Goal: Task Accomplishment & Management: Manage account settings

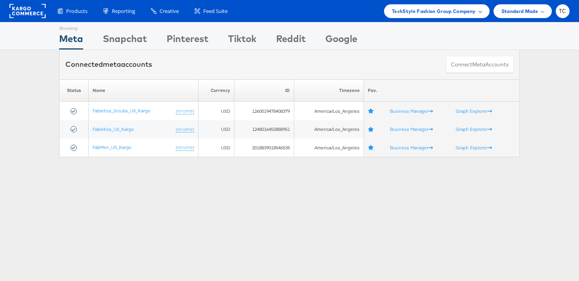
click at [414, 7] on span "TechStyle Fashion Group Company" at bounding box center [434, 11] width 84 height 8
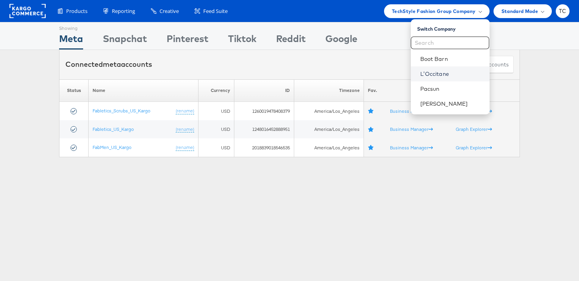
click at [446, 70] on link "L'Occitane" at bounding box center [451, 74] width 63 height 8
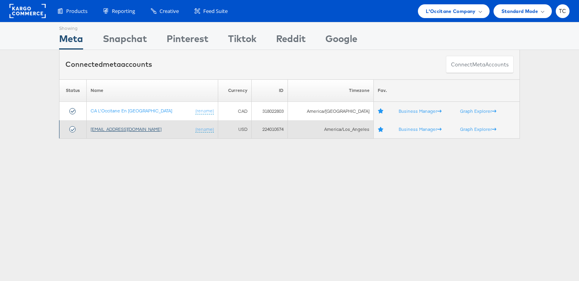
click at [136, 130] on link "[EMAIL_ADDRESS][DOMAIN_NAME]" at bounding box center [126, 129] width 71 height 6
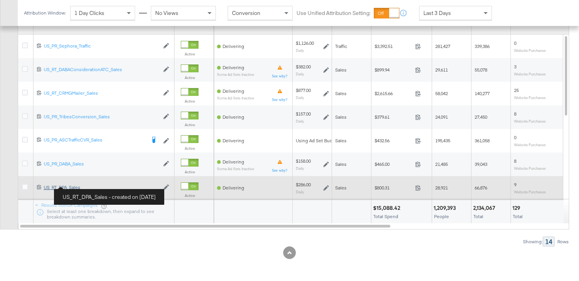
scroll to position [421, 0]
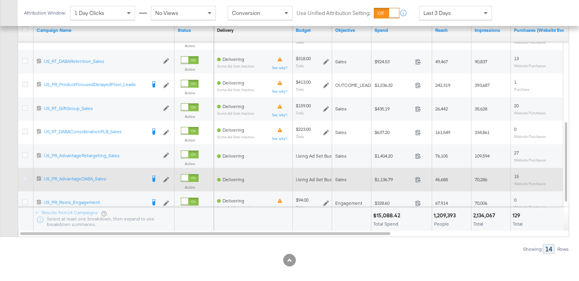
click at [22, 180] on icon at bounding box center [25, 179] width 6 height 6
click at [0, 0] on input "checkbox" at bounding box center [0, 0] width 0 height 0
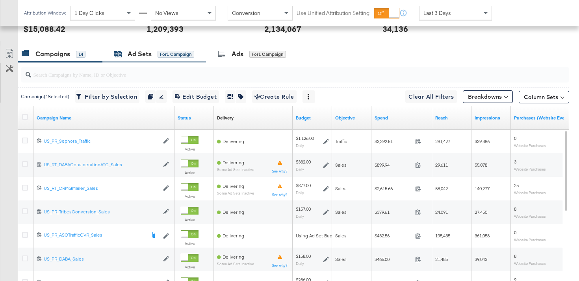
click at [121, 57] on g at bounding box center [118, 54] width 7 height 5
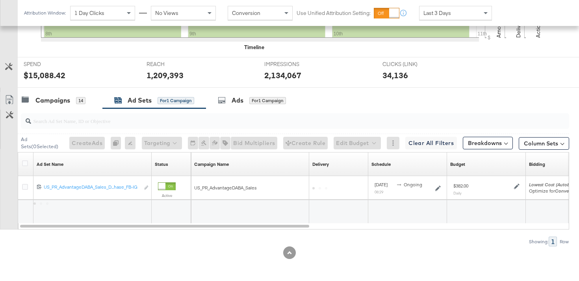
scroll to position [287, 0]
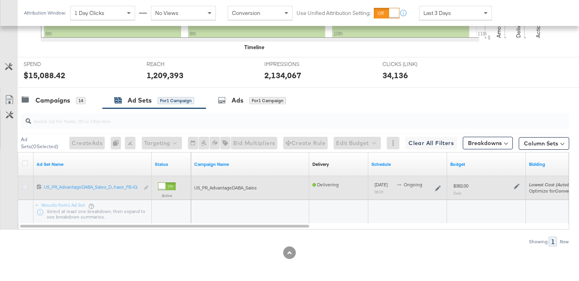
click at [26, 187] on icon at bounding box center [25, 187] width 6 height 6
click at [0, 0] on input "checkbox" at bounding box center [0, 0] width 0 height 0
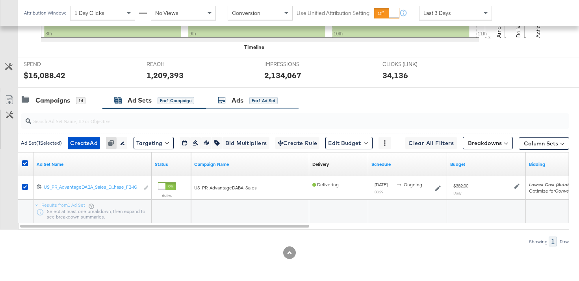
click at [245, 94] on div "Ads for 1 Ad Set" at bounding box center [252, 100] width 92 height 17
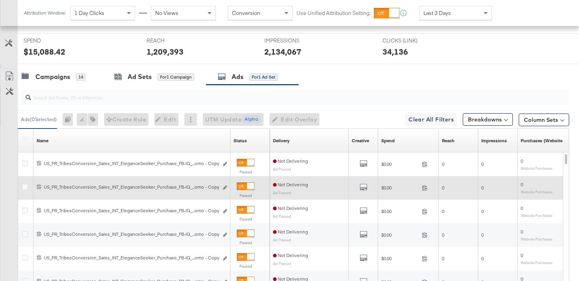
scroll to position [333, 0]
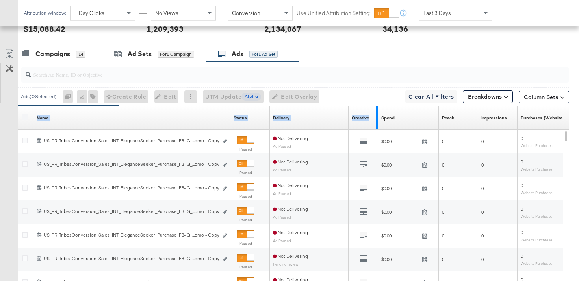
drag, startPoint x: 228, startPoint y: 127, endPoint x: 376, endPoint y: 127, distance: 148.0
click at [18, 106] on div "Name Sorting Unavailable Status Sorting Unavailable Delivery Sorting Unavailabl…" at bounding box center [18, 106] width 0 height 0
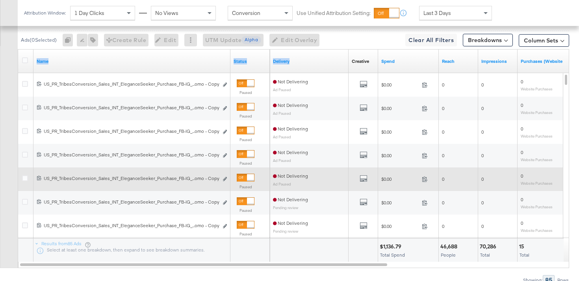
scroll to position [378, 0]
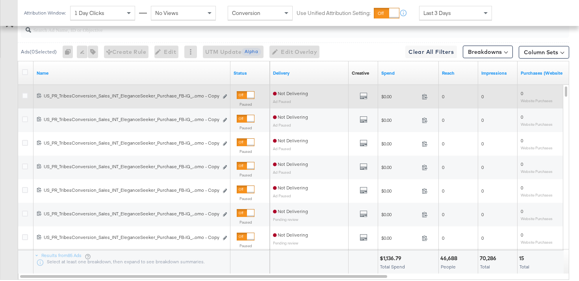
click at [26, 91] on div at bounding box center [26, 97] width 15 height 14
click at [25, 98] on icon at bounding box center [25, 96] width 6 height 6
click at [0, 0] on input "checkbox" at bounding box center [0, 0] width 0 height 0
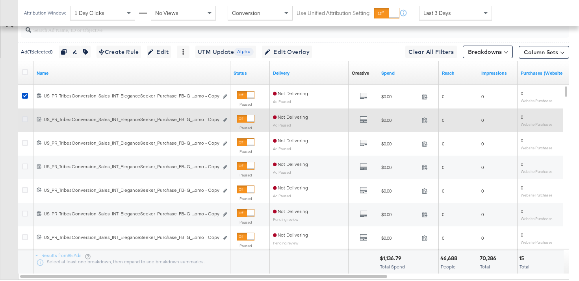
click at [25, 120] on icon at bounding box center [25, 119] width 6 height 6
click at [0, 0] on input "checkbox" at bounding box center [0, 0] width 0 height 0
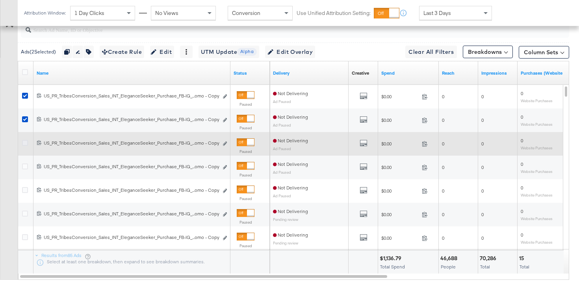
click at [26, 141] on icon at bounding box center [25, 143] width 6 height 6
click at [0, 0] on input "checkbox" at bounding box center [0, 0] width 0 height 0
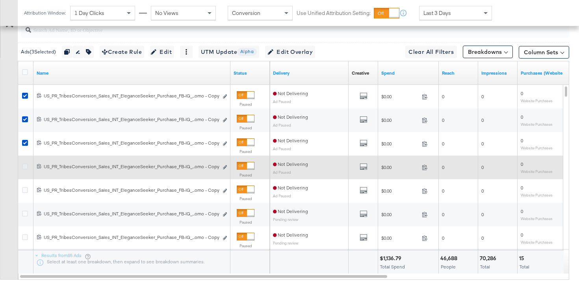
click at [26, 165] on icon at bounding box center [25, 167] width 6 height 6
click at [0, 0] on input "checkbox" at bounding box center [0, 0] width 0 height 0
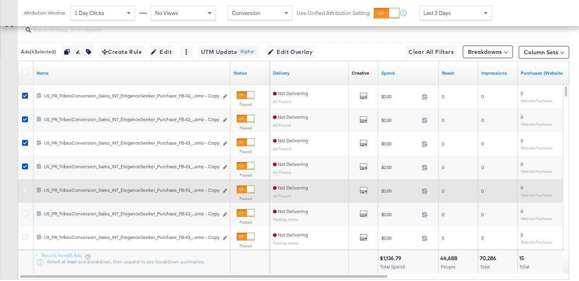
click at [26, 190] on icon at bounding box center [25, 190] width 6 height 6
click at [0, 0] on input "checkbox" at bounding box center [0, 0] width 0 height 0
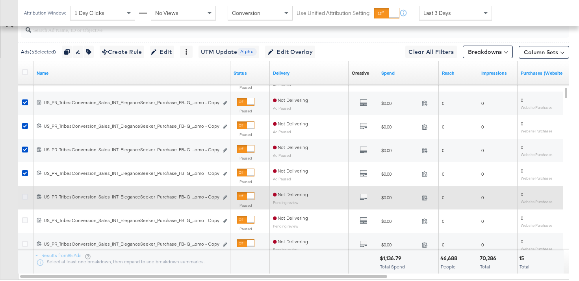
click at [26, 195] on icon at bounding box center [25, 197] width 6 height 6
click at [0, 0] on input "checkbox" at bounding box center [0, 0] width 0 height 0
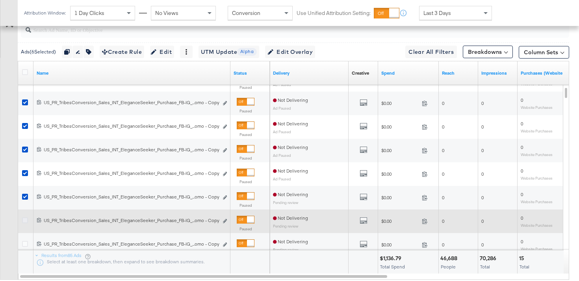
click at [26, 220] on icon at bounding box center [25, 221] width 6 height 6
click at [0, 0] on input "checkbox" at bounding box center [0, 0] width 0 height 0
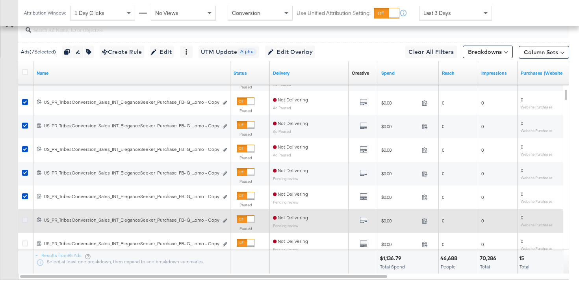
click at [27, 220] on icon at bounding box center [25, 220] width 6 height 6
click at [0, 0] on input "checkbox" at bounding box center [0, 0] width 0 height 0
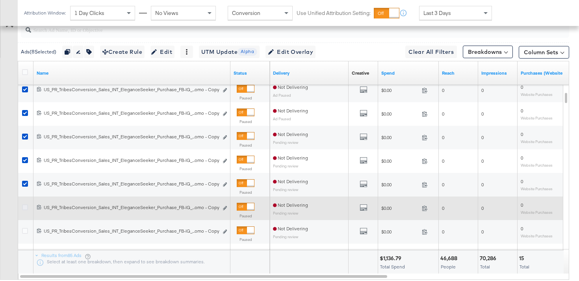
click at [25, 210] on icon at bounding box center [25, 208] width 6 height 6
click at [0, 0] on input "checkbox" at bounding box center [0, 0] width 0 height 0
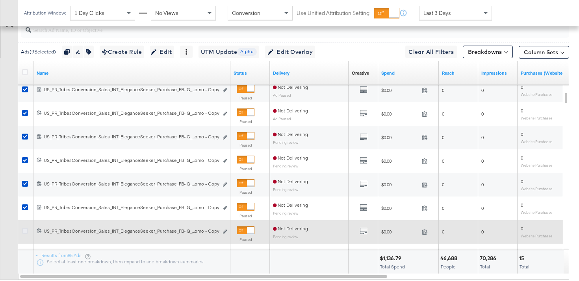
click at [24, 232] on icon at bounding box center [25, 231] width 6 height 6
click at [0, 0] on input "checkbox" at bounding box center [0, 0] width 0 height 0
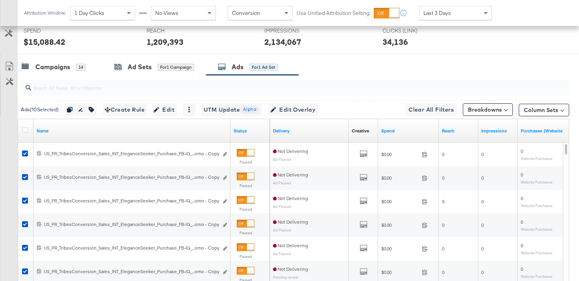
scroll to position [316, 0]
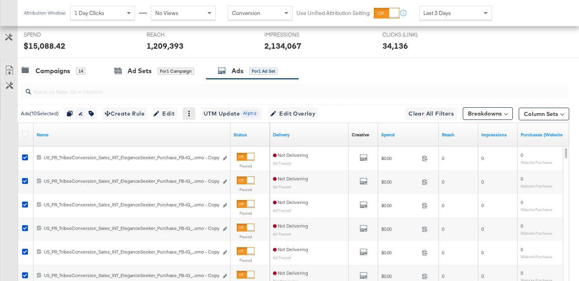
click at [195, 114] on div at bounding box center [189, 113] width 13 height 13
click at [192, 113] on icon at bounding box center [189, 114] width 6 height 6
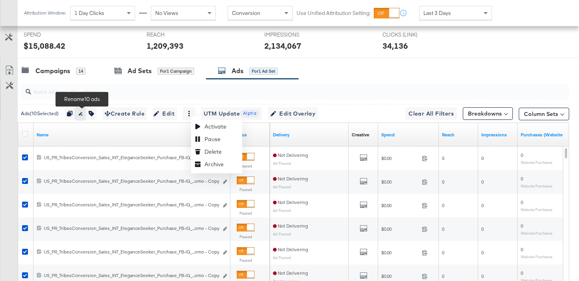
click at [83, 115] on icon "button" at bounding box center [81, 114] width 6 height 6
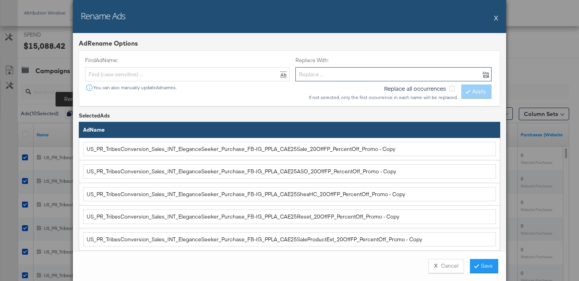
click at [355, 71] on input "text" at bounding box center [393, 74] width 196 height 15
paste input "US_PR_AdvantageDABA_Sales_Dynamic_Broad_Purchase"
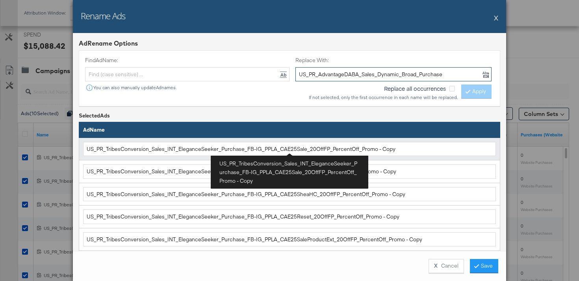
type input "US_PR_AdvantageDABA_Sales_Dynamic_Broad_Purchase"
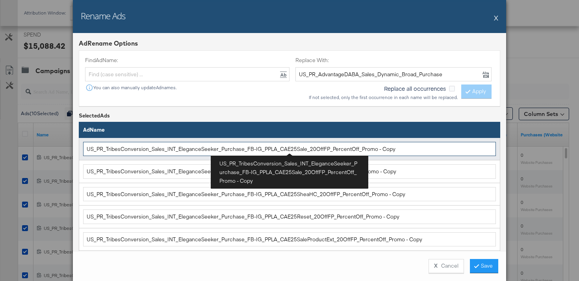
drag, startPoint x: 240, startPoint y: 150, endPoint x: 84, endPoint y: 148, distance: 156.7
click at [84, 148] on input "US_PR_TribesConversion_Sales_INT_EleganceSeeker_Purchase_FB-IG_PPLA_CAE25Sale_2…" at bounding box center [289, 149] width 412 height 15
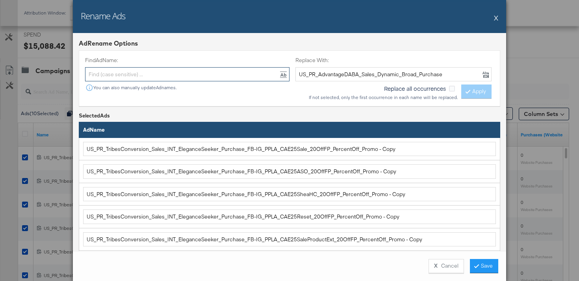
click at [121, 79] on input "text" at bounding box center [187, 74] width 204 height 15
paste input "US_PR_TribesConversion_Sales_INT_EleganceSeeker_Purchase"
type input "US_PR_TribesConversion_Sales_INT_EleganceSeeker_Purchase"
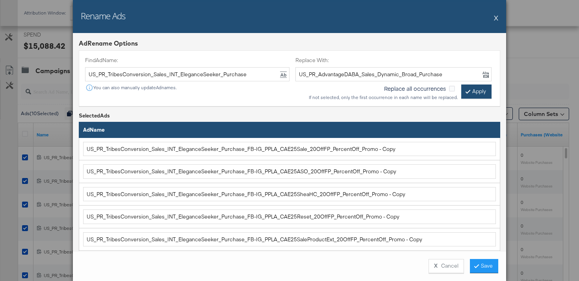
click at [483, 92] on button "Apply" at bounding box center [476, 92] width 30 height 14
type input "US_PR_AdvantageDABA_Sales_Dynamic_Broad_Purchase_FB-IG_PPLA_CAE25Sale_20OffFP_P…"
type input "US_PR_AdvantageDABA_Sales_Dynamic_Broad_Purchase_FB-IG_PPLA_CAE25ASO_20OffFP_Pe…"
type input "US_PR_AdvantageDABA_Sales_Dynamic_Broad_Purchase_FB-IG_PPLA_CAE25SheaHC_20OffFP…"
type input "US_PR_AdvantageDABA_Sales_Dynamic_Broad_Purchase_FB-IG_PPLA_CAE25Reset_20OffFP_…"
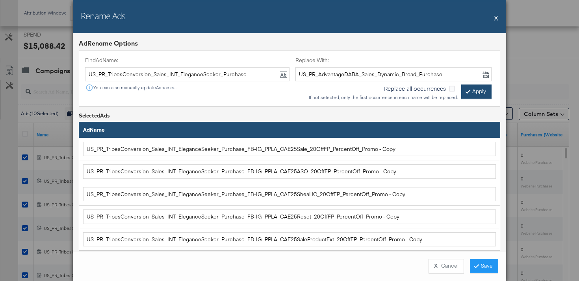
type input "US_PR_AdvantageDABA_Sales_Dynamic_Broad_Purchase_FB-IG_PPLA_CAE25SaleProductExt…"
type input "US_PR_AdvantageDABA_Sales_Dynamic_Broad_Purchase_FB-IG_PPVLA_CAE25PromoNoProdGI…"
type input "US_PR_AdvantageDABA_Sales_Dynamic_Broad_Purchase_FB-IG_PPLA_CAE25AlmondMist_20O…"
type input "US_PR_AdvantageDABA_Sales_Dynamic_Broad_Purchase_FB-IG_PPLA_CAE25EndSoon_20OffF…"
type input "US_PR_AdvantageDABA_Sales_Dynamic_Broad_Purchase_FB-IG_PPVLA_CAE25UGC_20OffFP_P…"
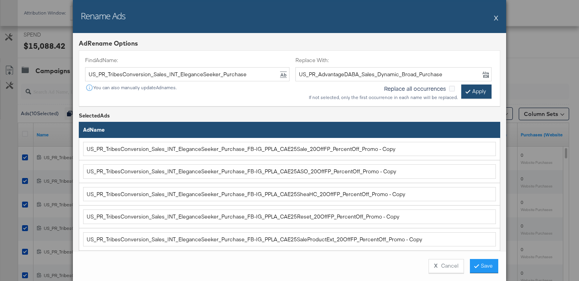
type input "US_PR_AdvantageDABA_Sales_Dynamic_Broad_Purchase_FB-IG_PPLA_CAE25Divine_20OffFP…"
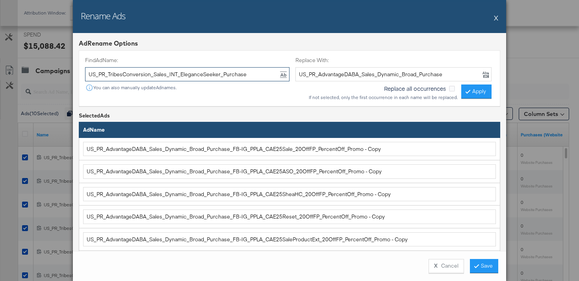
click at [256, 71] on input "US_PR_TribesConversion_Sales_INT_EleganceSeeker_Purchase" at bounding box center [187, 74] width 204 height 15
type input "- Copy"
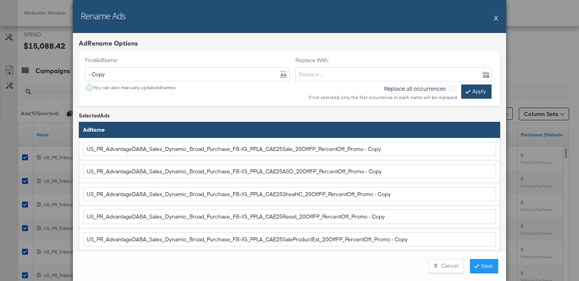
click at [485, 87] on button "Apply" at bounding box center [476, 92] width 30 height 14
type input "US_PR_AdvantageDABA_Sales_Dynamic_Broad_Purchase_FB-IG_PPLA_CAE25Sale_20OffFP_P…"
type input "US_PR_AdvantageDABA_Sales_Dynamic_Broad_Purchase_FB-IG_PPLA_CAE25ASO_20OffFP_Pe…"
type input "US_PR_AdvantageDABA_Sales_Dynamic_Broad_Purchase_FB-IG_PPLA_CAE25SheaHC_20OffFP…"
type input "US_PR_AdvantageDABA_Sales_Dynamic_Broad_Purchase_FB-IG_PPLA_CAE25Reset_20OffFP_…"
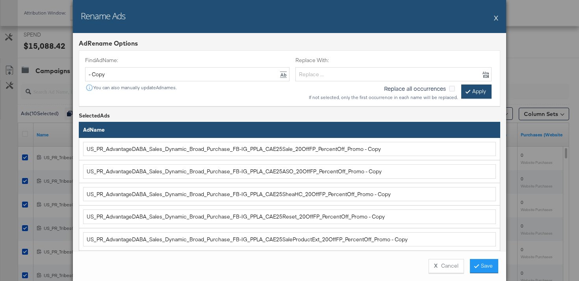
type input "US_PR_AdvantageDABA_Sales_Dynamic_Broad_Purchase_FB-IG_PPLA_CAE25SaleProductExt…"
type input "US_PR_AdvantageDABA_Sales_Dynamic_Broad_Purchase_FB-IG_PPVLA_CAE25PromoNoProdGI…"
type input "US_PR_AdvantageDABA_Sales_Dynamic_Broad_Purchase_FB-IG_PPLA_CAE25AlmondMist_20O…"
type input "US_PR_AdvantageDABA_Sales_Dynamic_Broad_Purchase_FB-IG_PPLA_CAE25EndSoon_20OffF…"
type input "US_PR_AdvantageDABA_Sales_Dynamic_Broad_Purchase_FB-IG_PPVLA_CAE25UGC_20OffFP_P…"
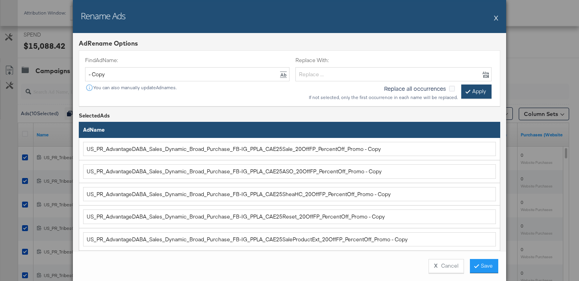
type input "US_PR_AdvantageDABA_Sales_Dynamic_Broad_Purchase_FB-IG_PPLA_CAE25Divine_20OffFP…"
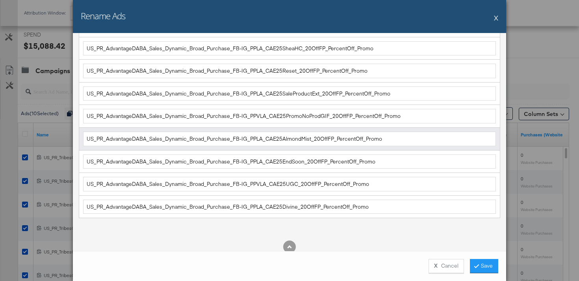
scroll to position [172, 0]
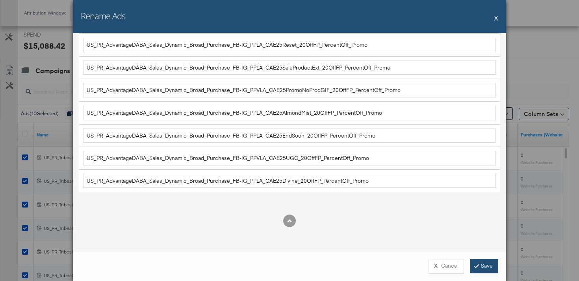
click at [475, 265] on button "Save" at bounding box center [484, 266] width 28 height 14
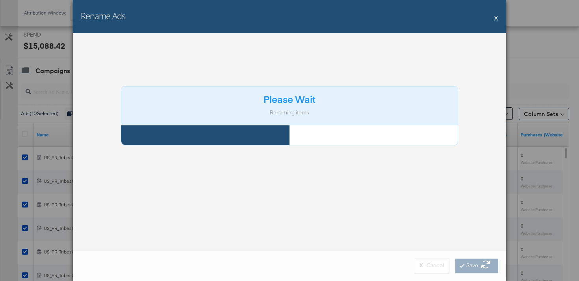
scroll to position [0, 0]
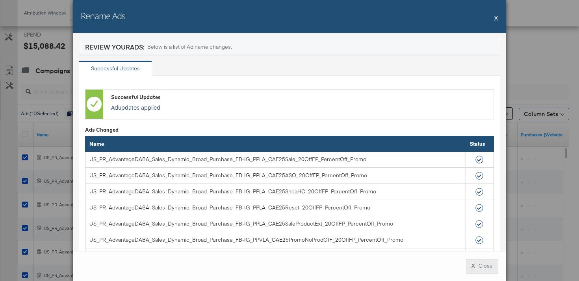
click at [479, 268] on button "X Close" at bounding box center [482, 266] width 32 height 14
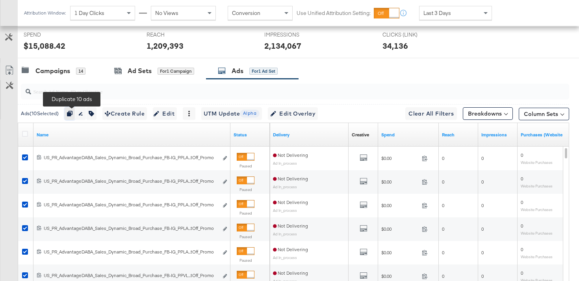
click at [72, 114] on icon "button" at bounding box center [70, 114] width 6 height 6
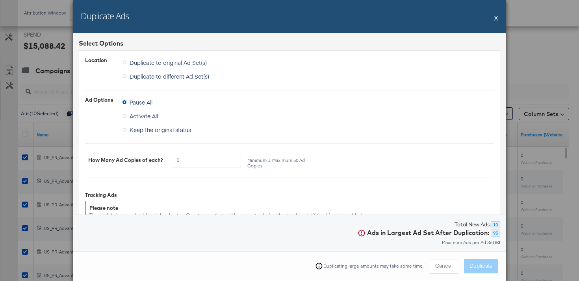
click at [173, 77] on span "Duplicate to different Ad Set(s)" at bounding box center [169, 76] width 80 height 8
click at [0, 0] on input "Duplicate to different Ad Set(s)" at bounding box center [0, 0] width 0 height 0
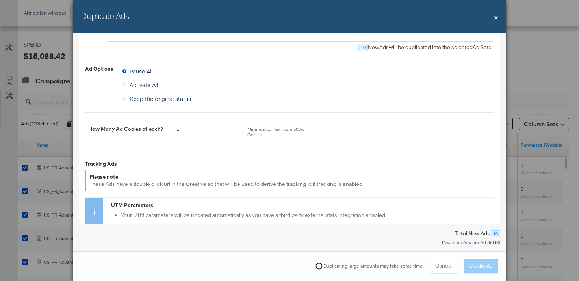
scroll to position [205, 0]
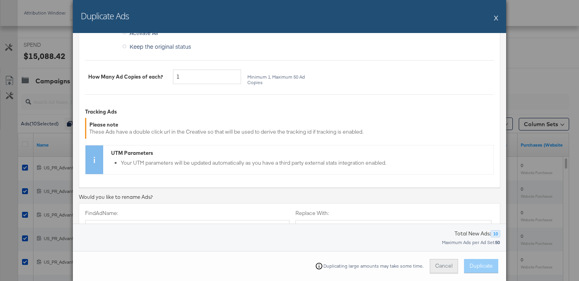
click at [440, 263] on button "Cancel" at bounding box center [443, 266] width 28 height 14
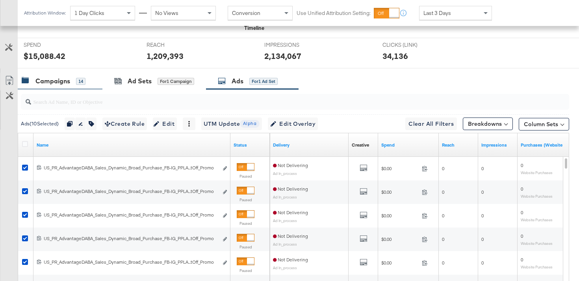
click at [65, 81] on div "Campaigns" at bounding box center [52, 81] width 35 height 9
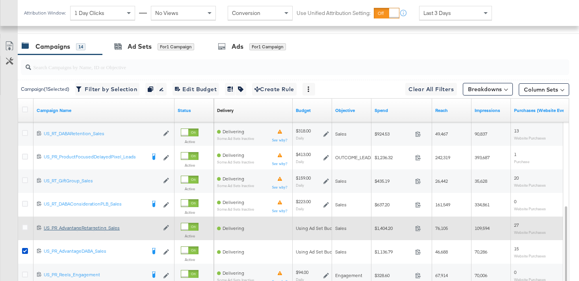
scroll to position [348, 0]
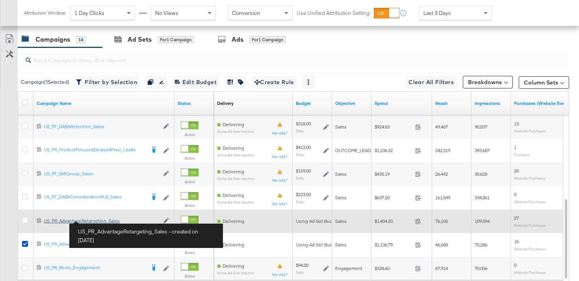
click at [98, 220] on div "US_PR_AdvantageRetargeting_Sales US_PR_AdvantageRetargeting_Sales" at bounding box center [101, 221] width 115 height 6
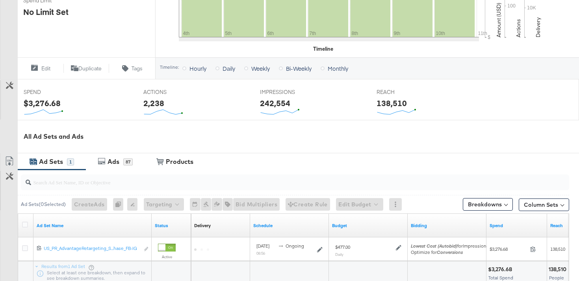
scroll to position [273, 0]
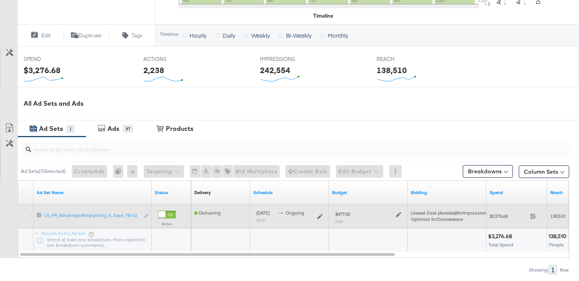
click at [25, 216] on icon at bounding box center [25, 216] width 6 height 6
click at [0, 0] on input "checkbox" at bounding box center [0, 0] width 0 height 0
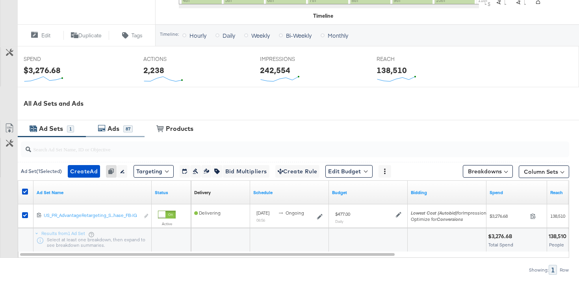
click at [122, 127] on div "Ads" at bounding box center [114, 128] width 18 height 9
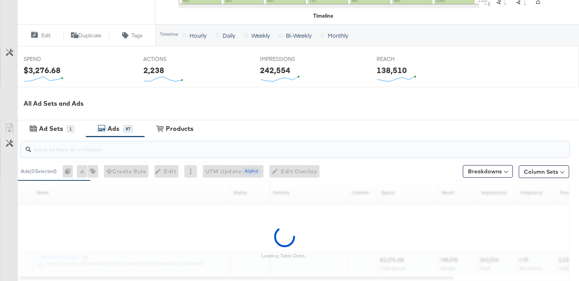
click at [61, 150] on input "search" at bounding box center [275, 146] width 489 height 15
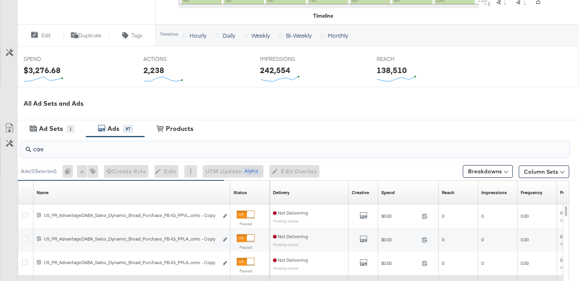
type input "cae"
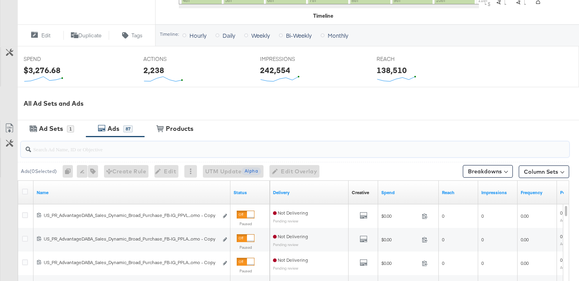
click at [28, 194] on div at bounding box center [26, 193] width 8 height 8
click at [24, 190] on icon at bounding box center [25, 192] width 6 height 6
click at [0, 0] on input "checkbox" at bounding box center [0, 0] width 0 height 0
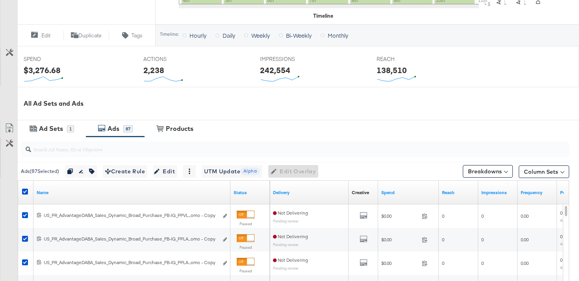
click at [111, 152] on input "search" at bounding box center [275, 146] width 489 height 15
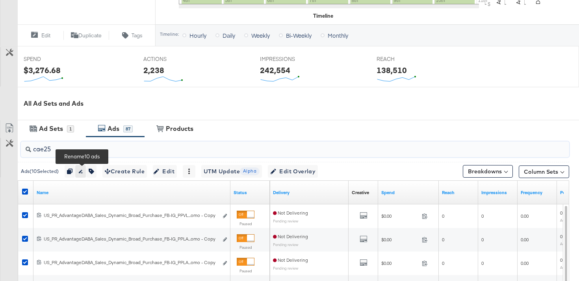
type input "cae25"
click at [83, 170] on icon "button" at bounding box center [81, 172] width 6 height 6
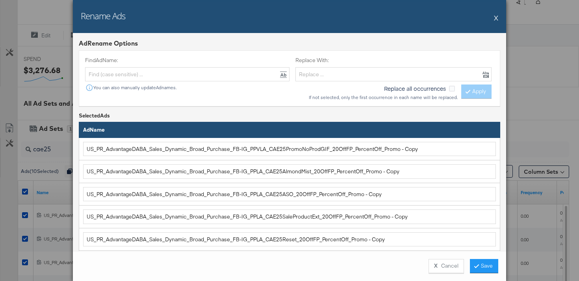
click at [175, 65] on div "Find Ad Name: You can also manually update Ad names." at bounding box center [187, 74] width 204 height 35
click at [324, 70] on input "text" at bounding box center [393, 74] width 196 height 15
paste input "US_PR_AdvantageRetargeting_Sales_Dynamic_AllCustomersWebsiteVistors_Purchase"
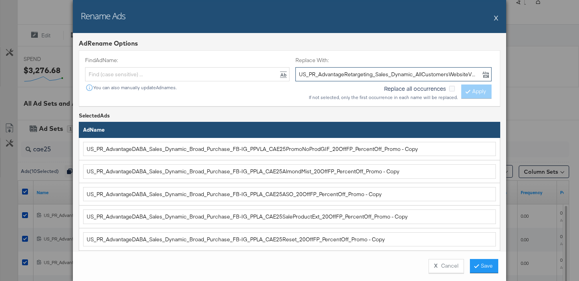
scroll to position [0, 33]
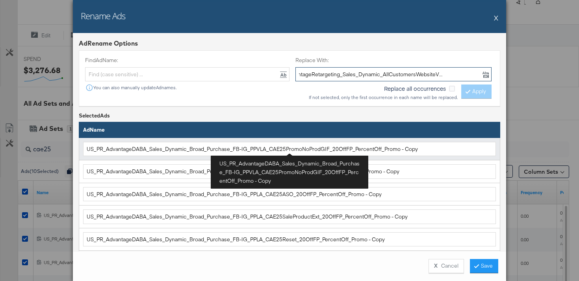
type input "US_PR_AdvantageRetargeting_Sales_Dynamic_AllCustomersWebsiteVistors_Purchase"
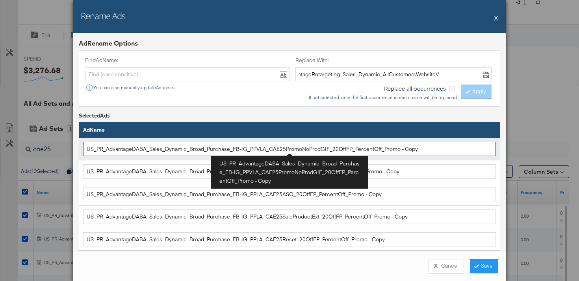
scroll to position [0, 0]
drag, startPoint x: 226, startPoint y: 149, endPoint x: 84, endPoint y: 144, distance: 142.6
click at [83, 144] on input "US_PR_AdvantageDABA_Sales_Dynamic_Broad_Purchase_FB-IG_PPVLA_CAE25PromoNoProdGI…" at bounding box center [289, 149] width 412 height 15
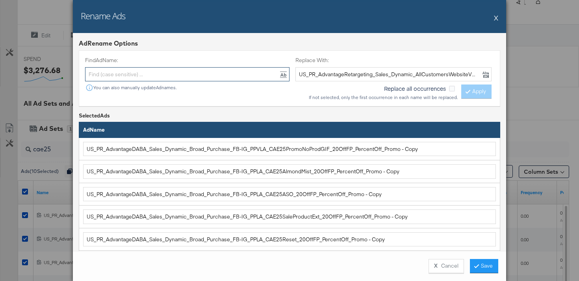
click at [159, 77] on input "text" at bounding box center [187, 74] width 204 height 15
paste input "US_PR_AdvantageDABA_Sales_Dynamic_Broad_Purchase"
type input "US_PR_AdvantageDABA_Sales_Dynamic_Broad_Purchase"
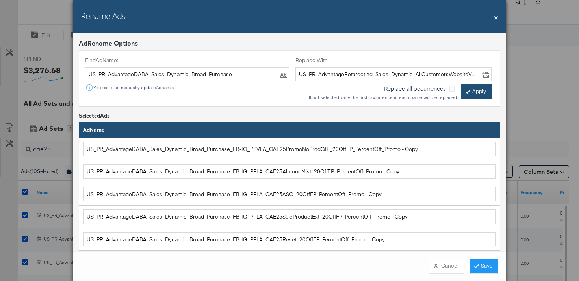
click at [481, 92] on button "Apply" at bounding box center [476, 92] width 30 height 14
type input "US_PR_AdvantageRetargeting_Sales_Dynamic_AllCustomersWebsiteVistors_Purchase_FB…"
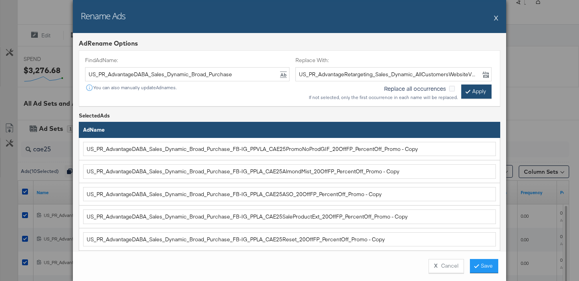
type input "US_PR_AdvantageRetargeting_Sales_Dynamic_AllCustomersWebsiteVistors_Purchase_FB…"
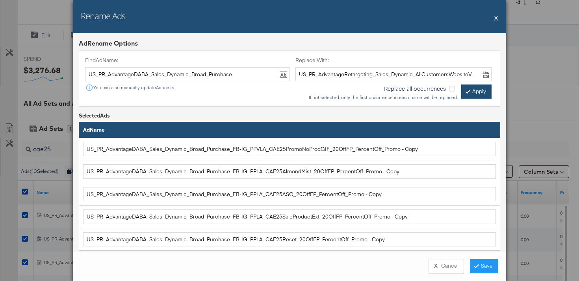
type input "US_PR_AdvantageRetargeting_Sales_Dynamic_AllCustomersWebsiteVistors_Purchase_FB…"
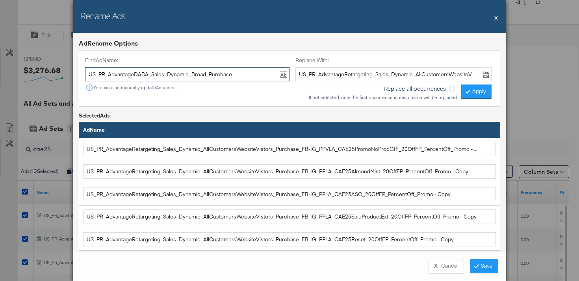
click at [197, 75] on input "US_PR_AdvantageDABA_Sales_Dynamic_Broad_Purchase" at bounding box center [187, 74] width 204 height 15
type input "- Copy"
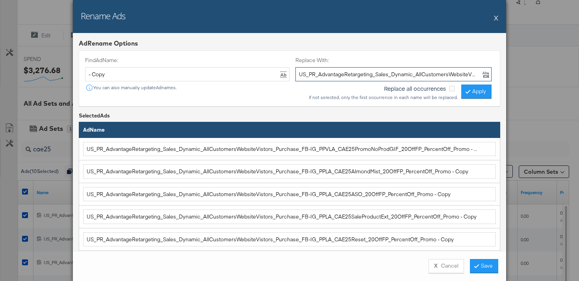
click at [355, 70] on input "US_PR_AdvantageRetargeting_Sales_Dynamic_AllCustomersWebsiteVistors_Purchase" at bounding box center [393, 74] width 196 height 15
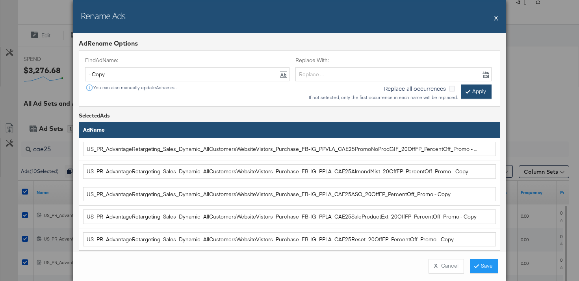
click at [482, 91] on button "Apply" at bounding box center [476, 92] width 30 height 14
type input "US_PR_AdvantageRetargeting_Sales_Dynamic_AllCustomersWebsiteVistors_Purchase_FB…"
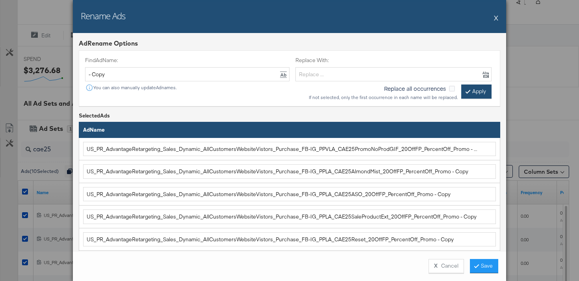
type input "US_PR_AdvantageRetargeting_Sales_Dynamic_AllCustomersWebsiteVistors_Purchase_FB…"
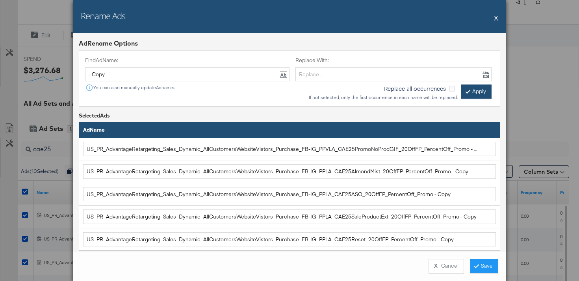
type input "US_PR_AdvantageRetargeting_Sales_Dynamic_AllCustomersWebsiteVistors_Purchase_FB…"
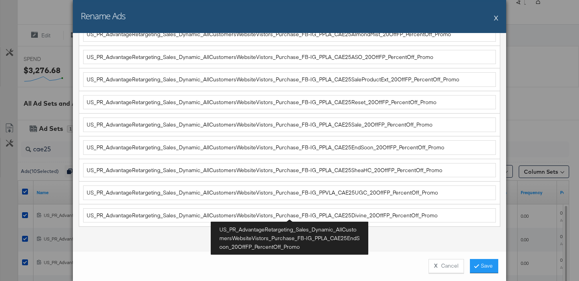
scroll to position [158, 0]
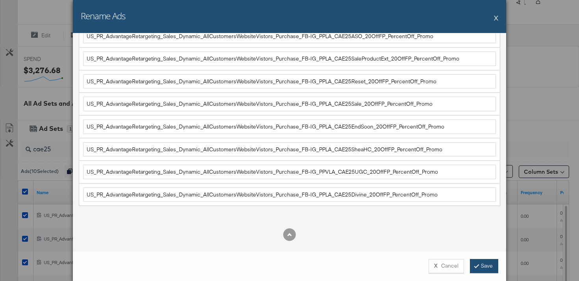
click at [497, 269] on button "Save" at bounding box center [484, 266] width 28 height 14
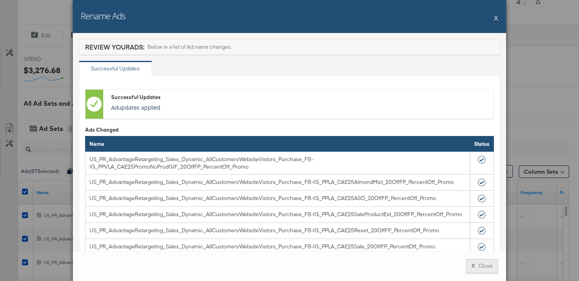
click at [493, 269] on button "X Close" at bounding box center [482, 266] width 32 height 14
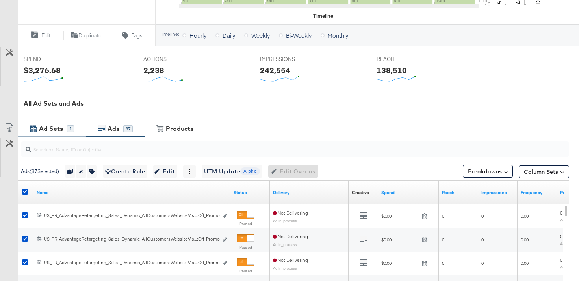
click at [60, 132] on div "Ad Sets" at bounding box center [51, 128] width 24 height 9
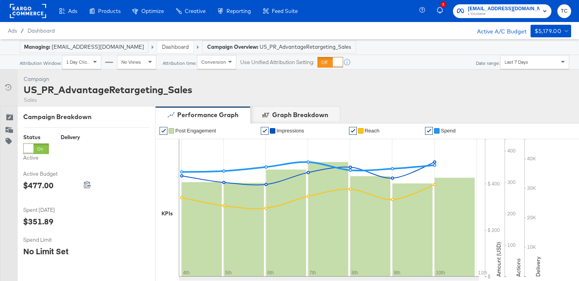
click at [162, 49] on link "Dashboard" at bounding box center [175, 46] width 27 height 7
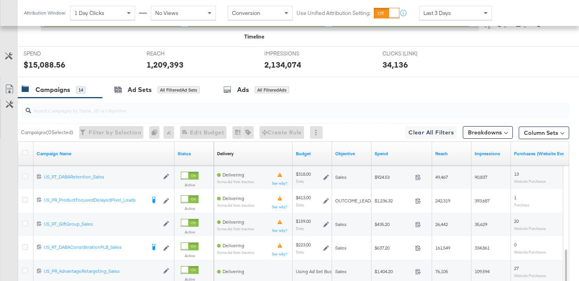
scroll to position [300, 0]
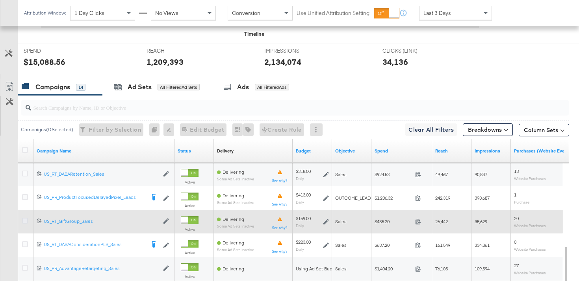
click at [25, 220] on icon at bounding box center [25, 221] width 6 height 6
click at [0, 0] on input "checkbox" at bounding box center [0, 0] width 0 height 0
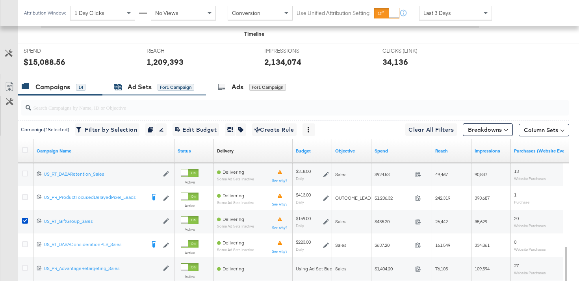
click at [139, 83] on div "Ad Sets" at bounding box center [140, 87] width 24 height 9
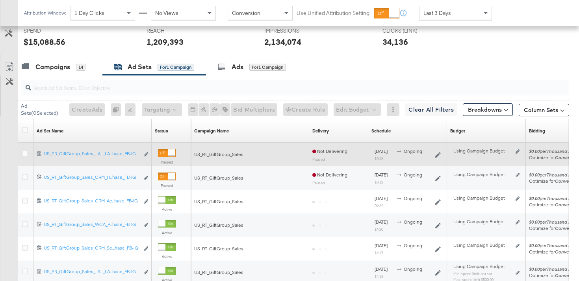
scroll to position [325, 0]
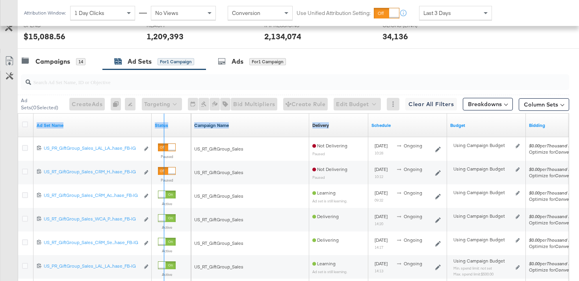
drag, startPoint x: 150, startPoint y: 129, endPoint x: 351, endPoint y: 124, distance: 200.8
click at [18, 114] on div "Ad Set Name Status Campaign Name Delivery Sorting Unavailable Schedule Budget B…" at bounding box center [18, 114] width 0 height 0
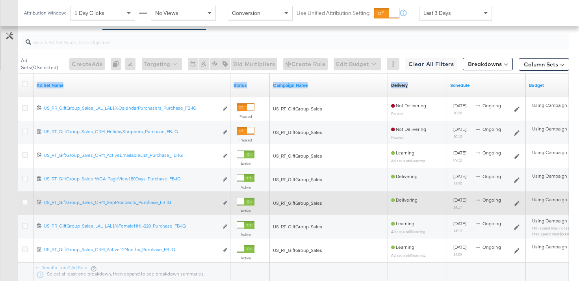
scroll to position [378, 0]
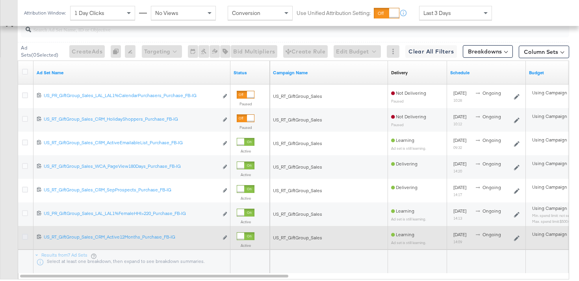
click at [26, 237] on icon at bounding box center [25, 237] width 6 height 6
click at [0, 0] on input "checkbox" at bounding box center [0, 0] width 0 height 0
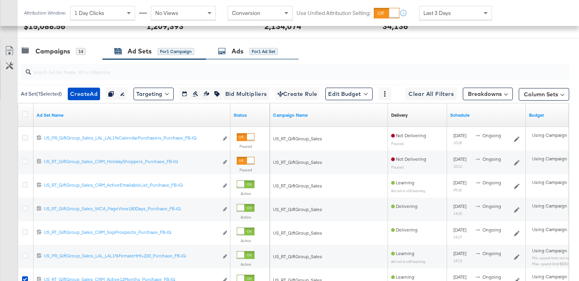
click at [227, 50] on div "Ads for 1 Ad Set" at bounding box center [248, 51] width 60 height 9
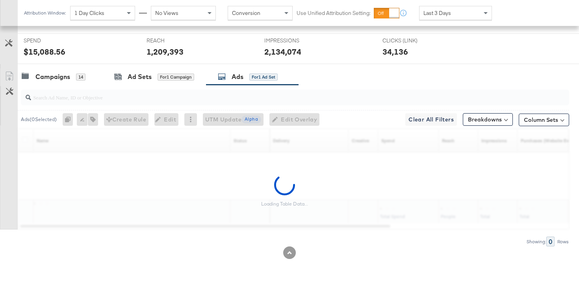
scroll to position [310, 0]
click at [99, 100] on input "search" at bounding box center [275, 94] width 489 height 15
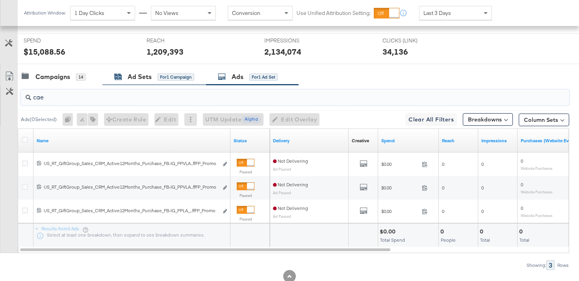
type input "cae"
click at [150, 74] on div "Ad Sets" at bounding box center [140, 76] width 24 height 9
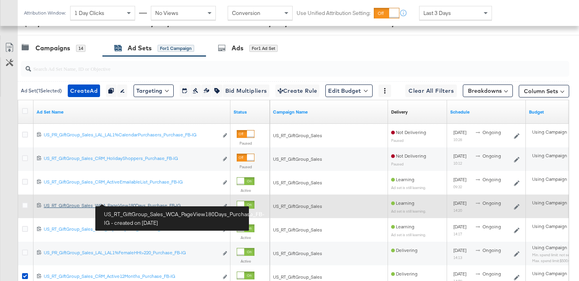
scroll to position [337, 0]
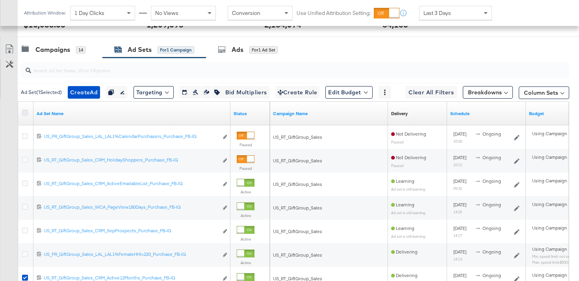
click at [24, 114] on icon at bounding box center [25, 113] width 6 height 6
click at [0, 0] on input "checkbox" at bounding box center [0, 0] width 0 height 0
click at [24, 114] on icon at bounding box center [25, 113] width 6 height 6
click at [0, 0] on input "checkbox" at bounding box center [0, 0] width 0 height 0
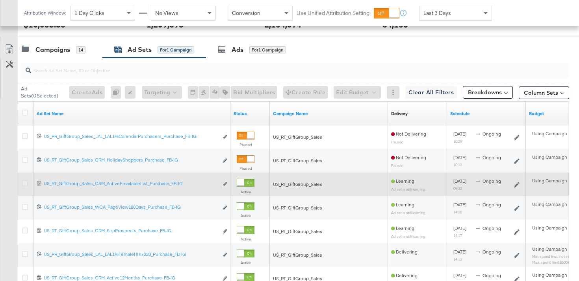
click at [26, 184] on icon at bounding box center [25, 184] width 6 height 6
click at [0, 0] on input "checkbox" at bounding box center [0, 0] width 0 height 0
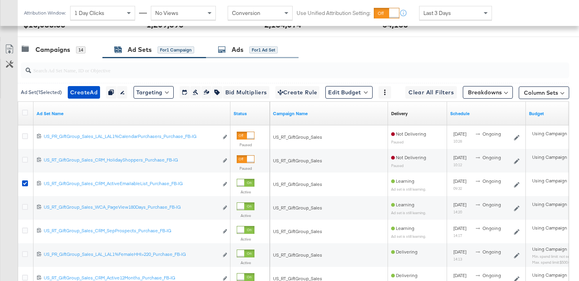
click at [229, 49] on div "Ads for 1 Ad Set" at bounding box center [248, 49] width 60 height 9
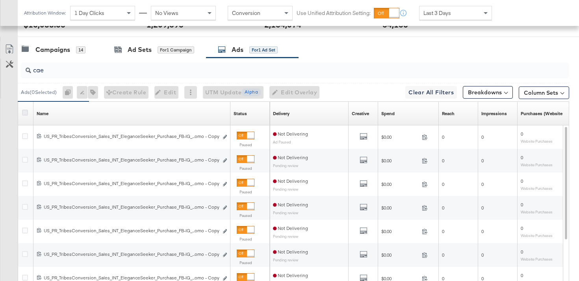
click at [26, 114] on icon at bounding box center [25, 113] width 6 height 6
click at [0, 0] on input "checkbox" at bounding box center [0, 0] width 0 height 0
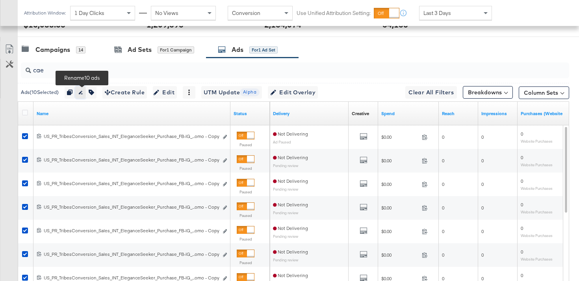
click at [81, 93] on icon "button" at bounding box center [81, 93] width 4 height 4
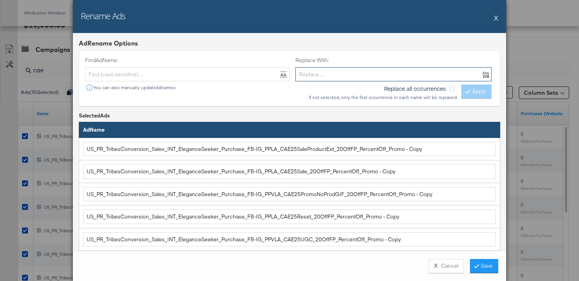
click at [309, 77] on input "text" at bounding box center [393, 74] width 196 height 15
paste input "US_RT_GiftGroup_Sales_CRM_ActiveEmailableList_Purchase_FB-IG"
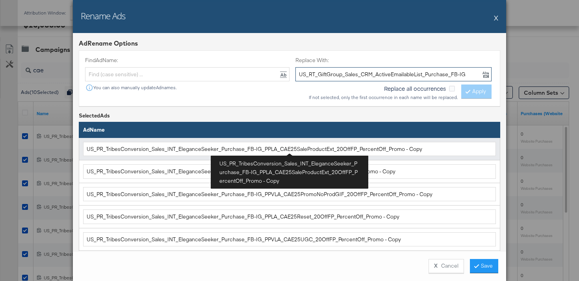
type input "US_RT_GiftGroup_Sales_CRM_ActiveEmailableList_Purchase_FB-IG"
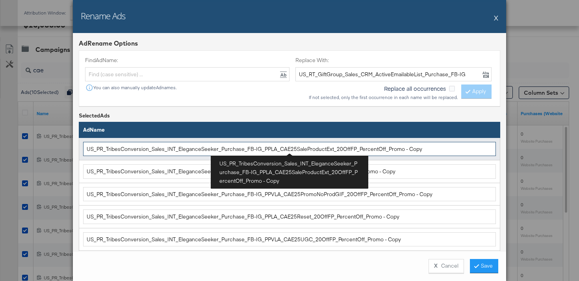
drag, startPoint x: 257, startPoint y: 149, endPoint x: 86, endPoint y: 151, distance: 170.4
click at [86, 151] on input "US_PR_TribesConversion_Sales_INT_EleganceSeeker_Purchase_FB-IG_PPLA_CAE25SalePr…" at bounding box center [289, 149] width 412 height 15
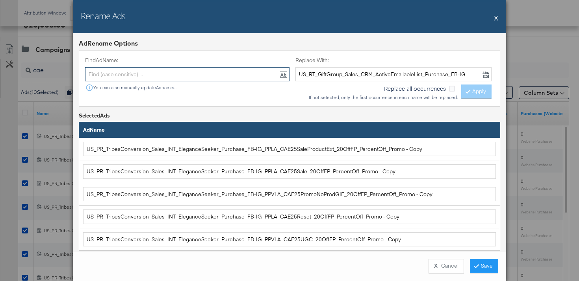
click at [122, 69] on input "text" at bounding box center [187, 74] width 204 height 15
paste input "US_PR_TribesConversion_Sales_INT_EleganceSeeker_Purchase_FB-IG"
type input "US_PR_TribesConversion_Sales_INT_EleganceSeeker_Purchase_FB-IG"
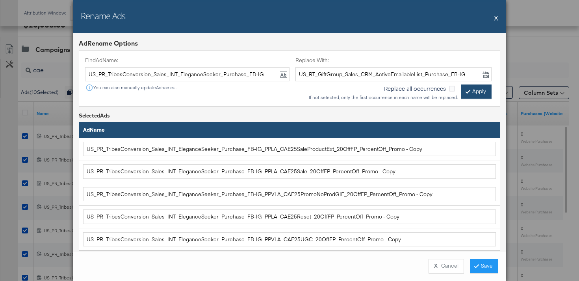
click at [470, 92] on button "Apply" at bounding box center [476, 92] width 30 height 14
type input "US_RT_GiftGroup_Sales_CRM_ActiveEmailableList_Purchase_FB-IG_PPLA_CAE25SaleProd…"
type input "US_RT_GiftGroup_Sales_CRM_ActiveEmailableList_Purchase_FB-IG_PPLA_CAE25Sale_20O…"
type input "US_RT_GiftGroup_Sales_CRM_ActiveEmailableList_Purchase_FB-IG_PPVLA_CAE25PromoNo…"
type input "US_RT_GiftGroup_Sales_CRM_ActiveEmailableList_Purchase_FB-IG_PPLA_CAE25Reset_20…"
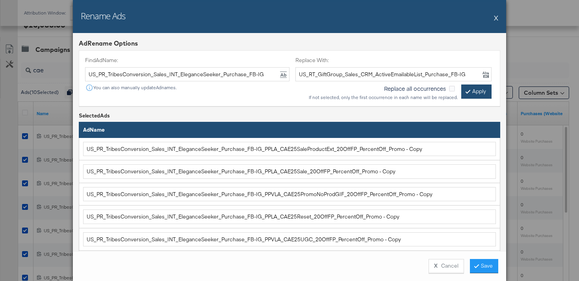
type input "US_RT_GiftGroup_Sales_CRM_ActiveEmailableList_Purchase_FB-IG_PPVLA_CAE25UGC_20O…"
type input "US_RT_GiftGroup_Sales_CRM_ActiveEmailableList_Purchase_FB-IG_PPLA_CAE25ASO_20Of…"
type input "US_RT_GiftGroup_Sales_CRM_ActiveEmailableList_Purchase_FB-IG_PPLA_CAE25Divine_2…"
type input "US_RT_GiftGroup_Sales_CRM_ActiveEmailableList_Purchase_FB-IG_PPLA_CAE25EndSoon_…"
type input "US_RT_GiftGroup_Sales_CRM_ActiveEmailableList_Purchase_FB-IG_PPLA_CAE25AlmondMi…"
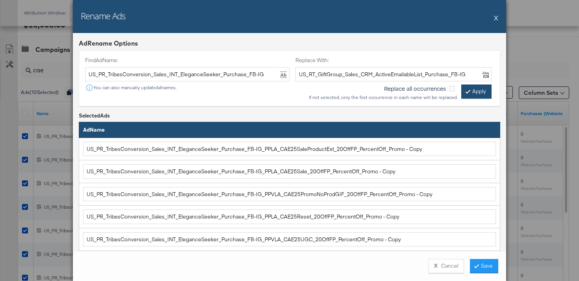
type input "US_RT_GiftGroup_Sales_CRM_ActiveEmailableList_Purchase_FB-IG_PPLA_CAE25SheaHC_2…"
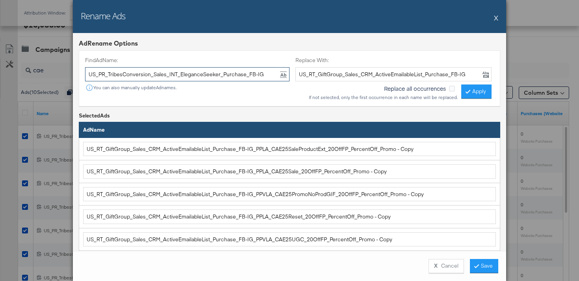
click at [225, 74] on input "US_PR_TribesConversion_Sales_INT_EleganceSeeker_Purchase_FB-IG" at bounding box center [187, 74] width 204 height 15
type input "- copy"
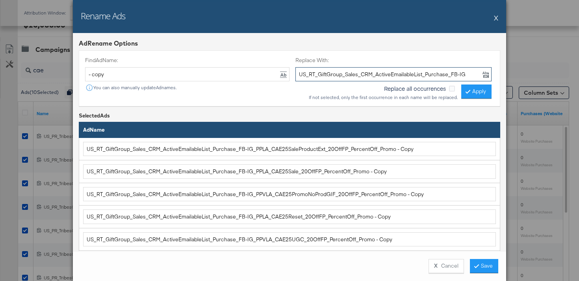
click at [354, 73] on input "US_RT_GiftGroup_Sales_CRM_ActiveEmailableList_Purchase_FB-IG" at bounding box center [393, 74] width 196 height 15
click at [434, 77] on input "-IG" at bounding box center [393, 74] width 196 height 15
type input "-"
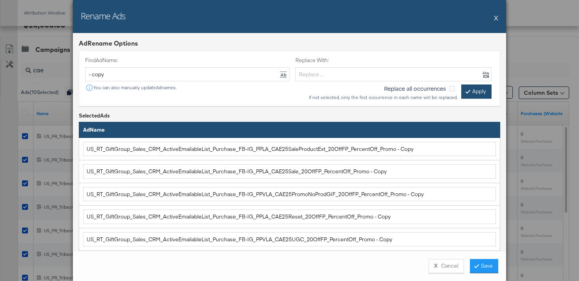
click at [475, 97] on button "Apply" at bounding box center [476, 92] width 30 height 14
click at [475, 95] on button "Apply" at bounding box center [476, 92] width 30 height 14
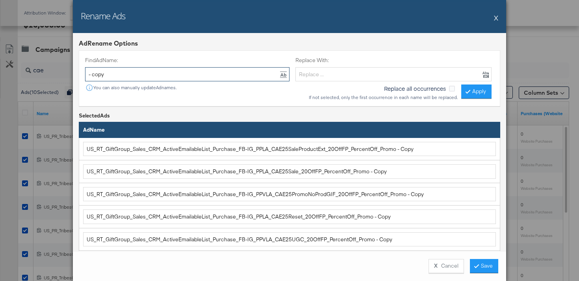
click at [185, 70] on input "- copy" at bounding box center [187, 74] width 204 height 15
type input "-"
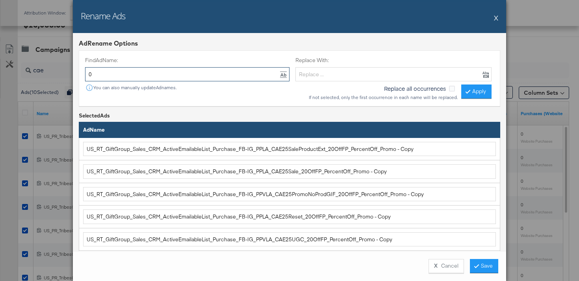
type input "0"
type input "- Copy"
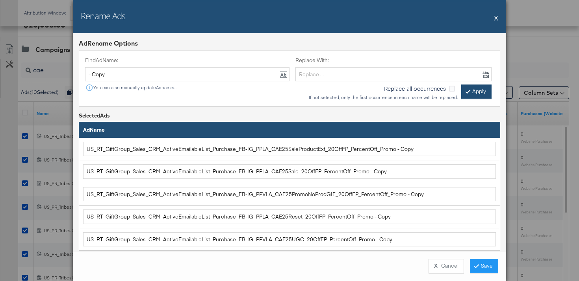
click at [467, 94] on icon at bounding box center [467, 91] width 2 height 5
type input "US_RT_GiftGroup_Sales_CRM_ActiveEmailableList_Purchase_FB-IG_PPLA_CAE25SaleProd…"
type input "US_RT_GiftGroup_Sales_CRM_ActiveEmailableList_Purchase_FB-IG_PPLA_CAE25Sale_20O…"
type input "US_RT_GiftGroup_Sales_CRM_ActiveEmailableList_Purchase_FB-IG_PPVLA_CAE25PromoNo…"
type input "US_RT_GiftGroup_Sales_CRM_ActiveEmailableList_Purchase_FB-IG_PPLA_CAE25Reset_20…"
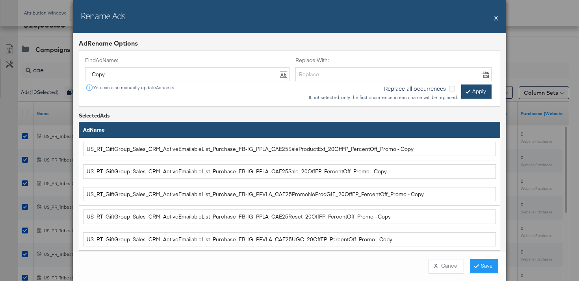
type input "US_RT_GiftGroup_Sales_CRM_ActiveEmailableList_Purchase_FB-IG_PPVLA_CAE25UGC_20O…"
type input "US_RT_GiftGroup_Sales_CRM_ActiveEmailableList_Purchase_FB-IG_PPLA_CAE25ASO_20Of…"
type input "US_RT_GiftGroup_Sales_CRM_ActiveEmailableList_Purchase_FB-IG_PPLA_CAE25Divine_2…"
type input "US_RT_GiftGroup_Sales_CRM_ActiveEmailableList_Purchase_FB-IG_PPLA_CAE25EndSoon_…"
type input "US_RT_GiftGroup_Sales_CRM_ActiveEmailableList_Purchase_FB-IG_PPLA_CAE25AlmondMi…"
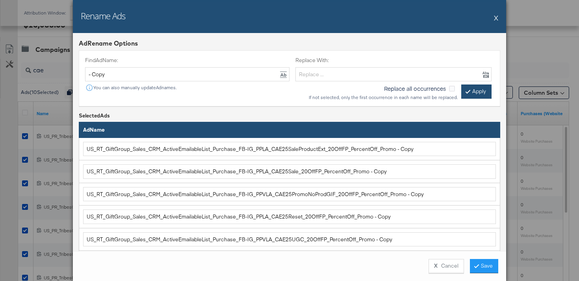
type input "US_RT_GiftGroup_Sales_CRM_ActiveEmailableList_Purchase_FB-IG_PPLA_CAE25SheaHC_2…"
click at [486, 267] on button "Save" at bounding box center [484, 266] width 28 height 14
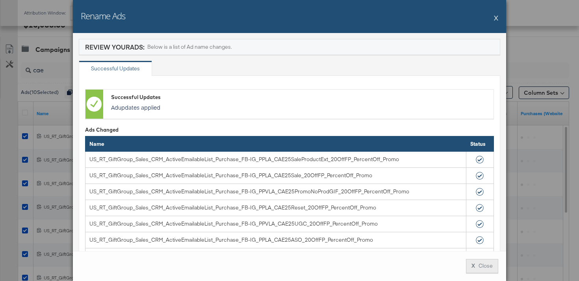
click at [485, 266] on button "X Close" at bounding box center [482, 266] width 32 height 14
